Goal: Ask a question

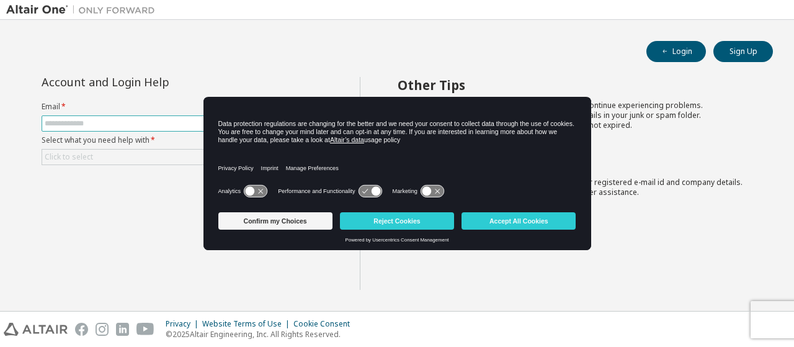
click at [81, 118] on input "text" at bounding box center [183, 123] width 277 height 10
click at [258, 228] on button "Confirm my Choices" at bounding box center [275, 220] width 114 height 17
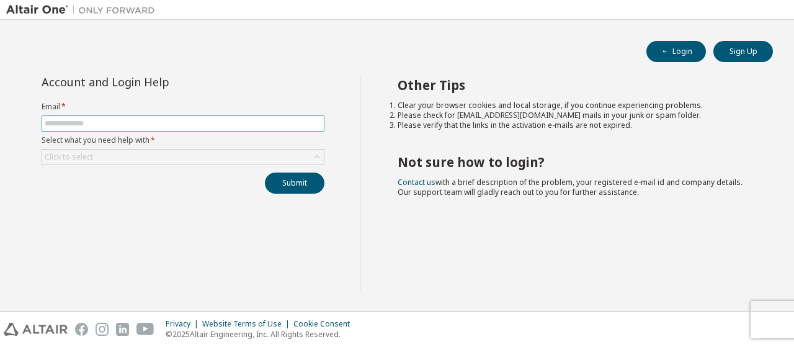
click at [158, 120] on input "text" at bounding box center [183, 123] width 277 height 10
type input "**********"
click at [183, 157] on div "Click to select" at bounding box center [183, 156] width 282 height 15
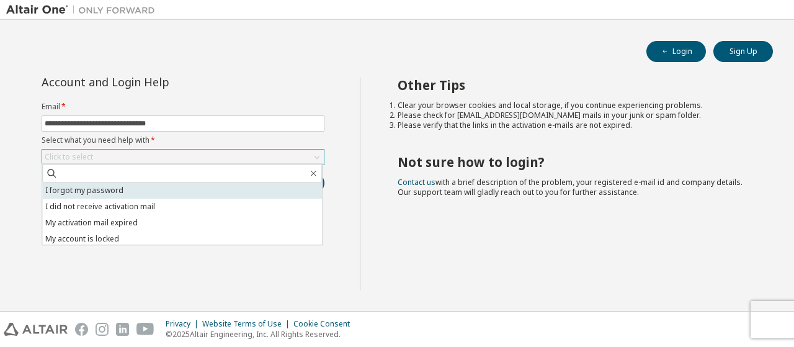
click at [136, 190] on li "I forgot my password" at bounding box center [182, 190] width 280 height 16
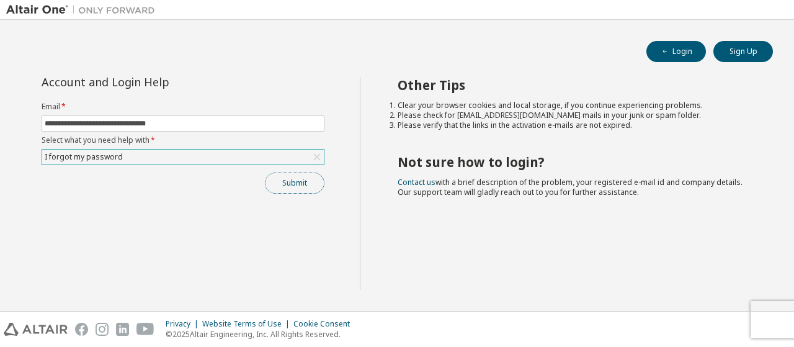
click at [311, 178] on button "Submit" at bounding box center [295, 182] width 60 height 21
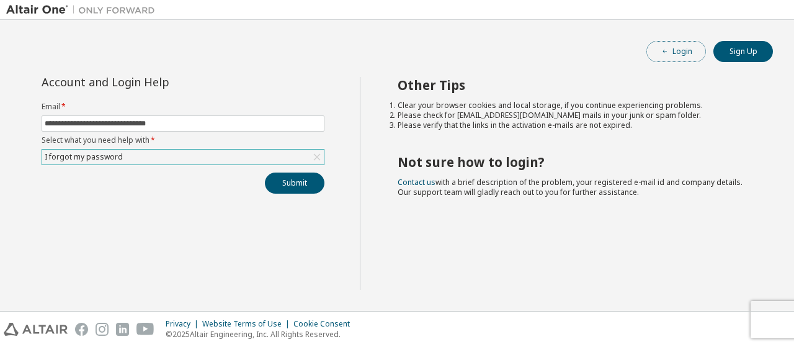
click at [684, 45] on button "Login" at bounding box center [676, 51] width 60 height 21
